Goal: Find contact information: Find contact information

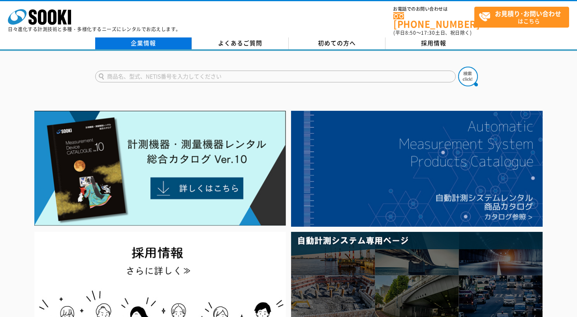
click at [127, 37] on link "企業情報" at bounding box center [143, 43] width 97 height 12
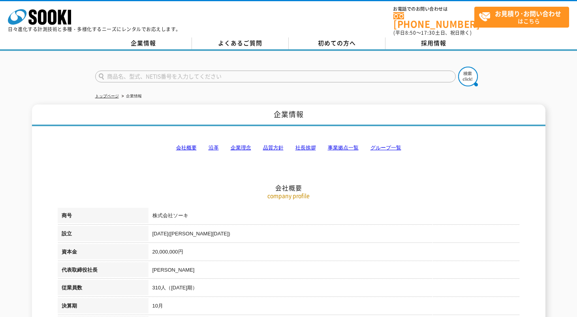
click at [331, 145] on link "事業拠点一覧" at bounding box center [343, 148] width 31 height 6
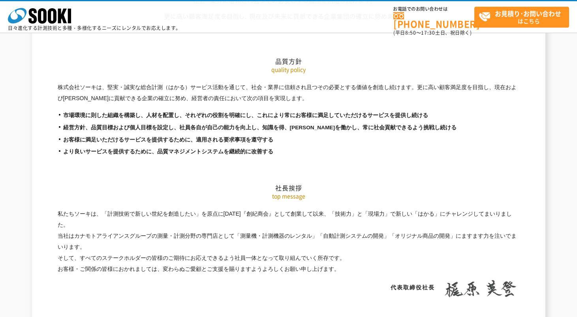
scroll to position [1585, 0]
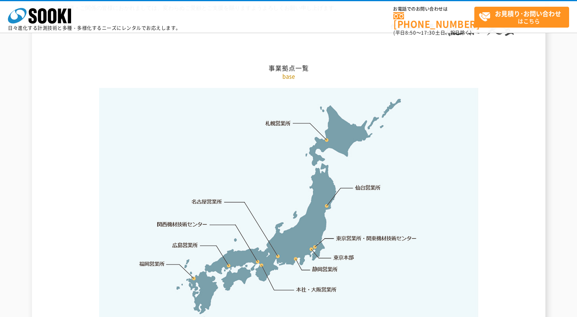
click at [350, 254] on link "東京本部" at bounding box center [343, 258] width 21 height 8
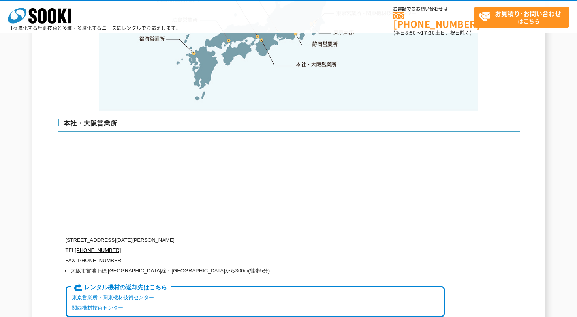
scroll to position [1692, 0]
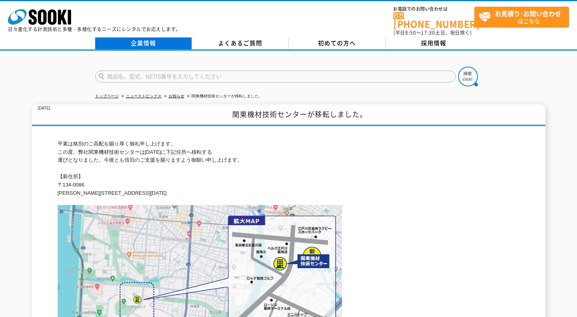
click at [139, 41] on link "企業情報" at bounding box center [143, 43] width 97 height 12
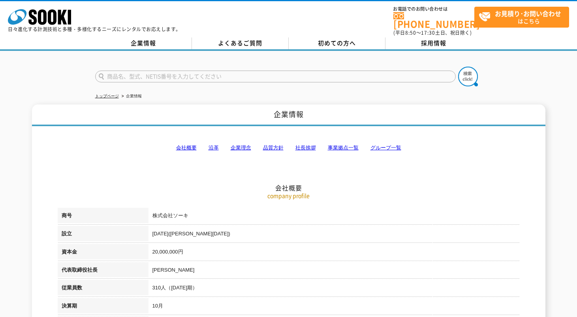
click at [334, 145] on link "事業拠点一覧" at bounding box center [343, 148] width 31 height 6
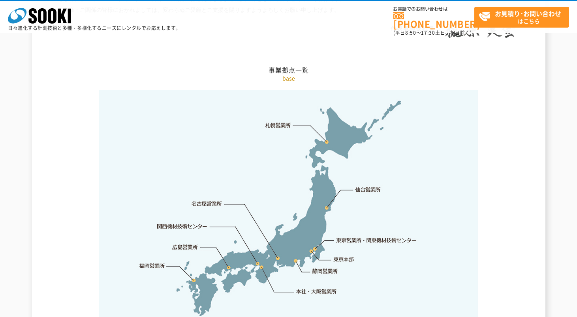
scroll to position [1585, 0]
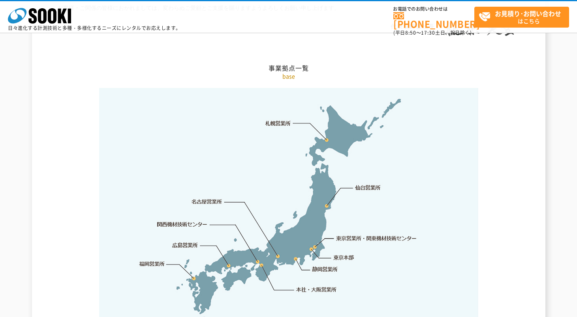
click at [348, 234] on link "東京営業所・関東機材技術センター" at bounding box center [376, 238] width 81 height 8
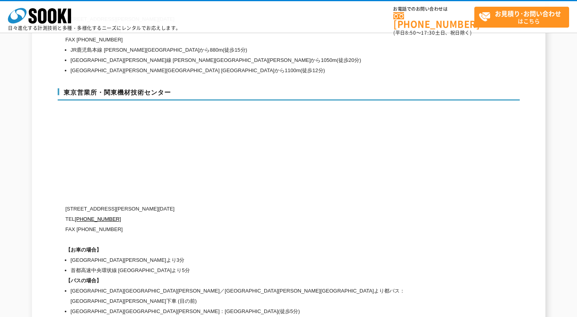
scroll to position [3334, 0]
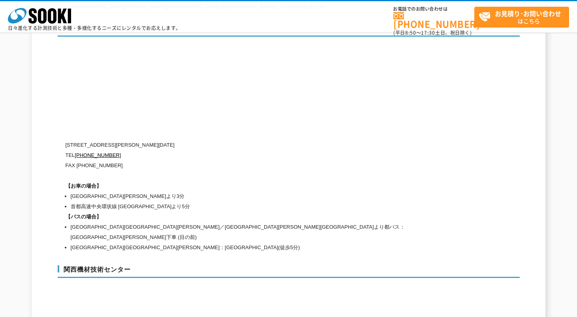
click at [297, 150] on p "TEL 0120-856-991" at bounding box center [255, 155] width 379 height 10
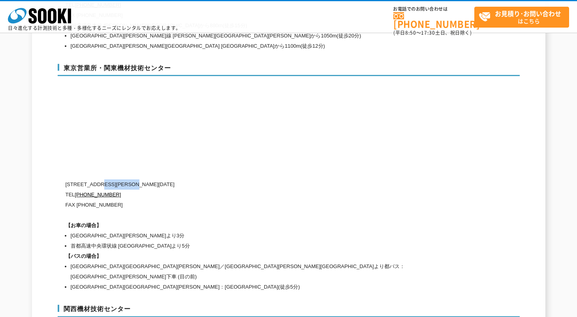
drag, startPoint x: 112, startPoint y: 171, endPoint x: 155, endPoint y: 170, distance: 43.4
click at [155, 180] on p "〒134-0086 東京都江戸川区臨海町2-3-18" at bounding box center [255, 185] width 379 height 10
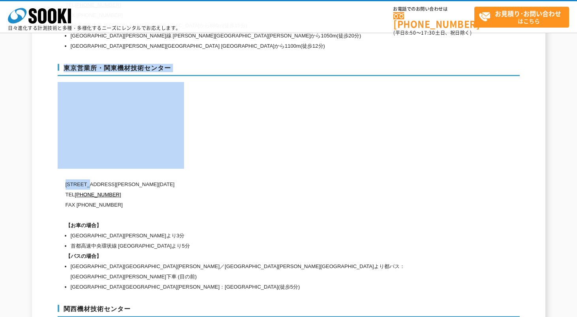
drag, startPoint x: 90, startPoint y: 166, endPoint x: 64, endPoint y: 167, distance: 26.5
click at [64, 167] on div "東京営業所・関東機材技術センター 〒134-0086 東京都江戸川区臨海町2-3-18 TEL 0120-856-991 FAX (03)5117-3521 …" at bounding box center [289, 176] width 462 height 241
click at [311, 131] on div "東京営業所・関東機材技術センター 〒134-0086 東京都江戸川区臨海町2-3-18 TEL 0120-856-991 FAX (03)5117-3521 …" at bounding box center [289, 176] width 462 height 241
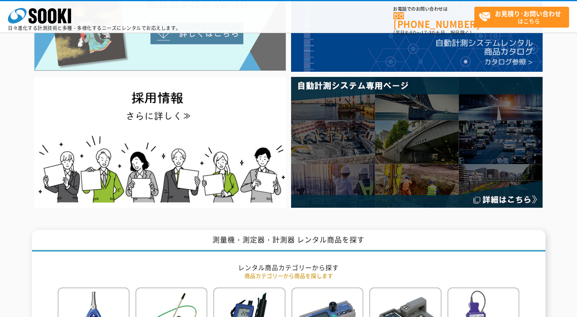
scroll to position [276, 0]
